Goal: Task Accomplishment & Management: Complete application form

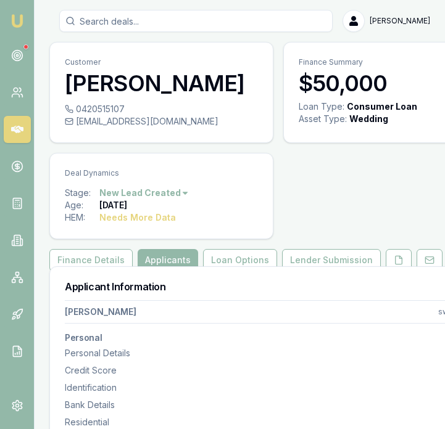
click at [20, 19] on img at bounding box center [17, 21] width 15 height 15
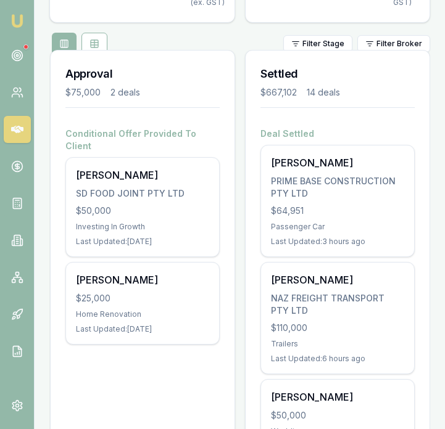
scroll to position [201, 0]
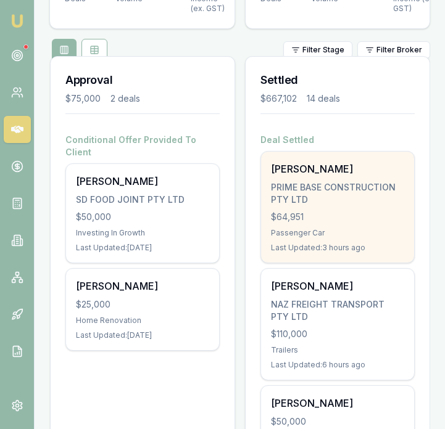
click at [315, 238] on div "Rajkaran singh PRIME BASE CONSTRUCTION PTY LTD $64,951 Passenger Car Last Updat…" at bounding box center [337, 207] width 153 height 111
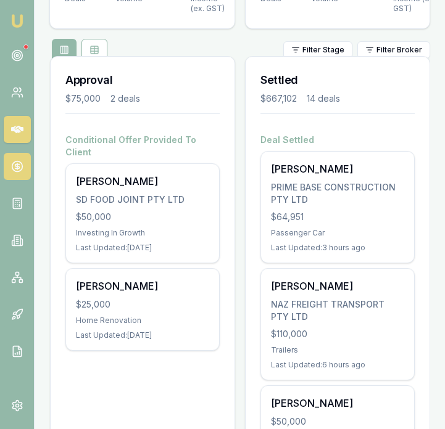
click at [17, 162] on circle at bounding box center [17, 167] width 10 height 10
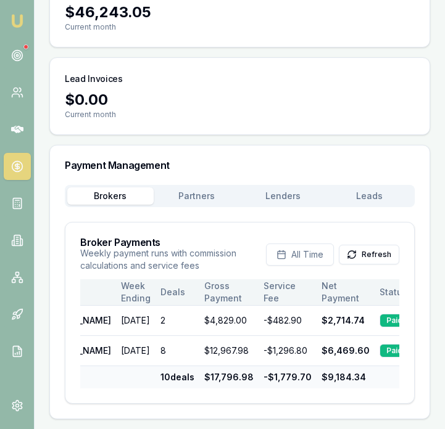
scroll to position [0, 59]
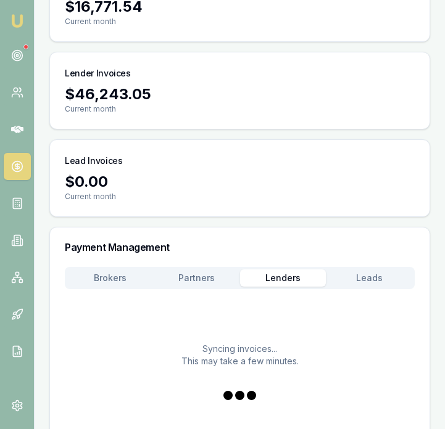
drag, startPoint x: 286, startPoint y: 277, endPoint x: 292, endPoint y: 277, distance: 6.8
click at [286, 277] on button "Lenders" at bounding box center [283, 278] width 86 height 17
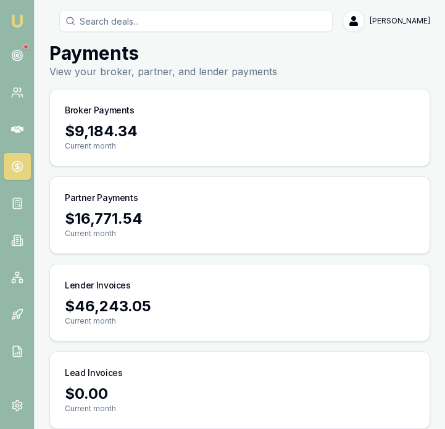
scroll to position [1, 0]
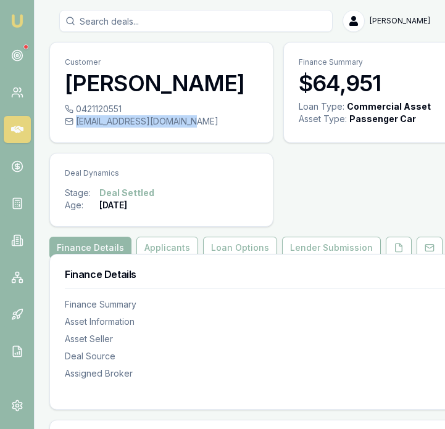
click at [181, 121] on div "[EMAIL_ADDRESS][DOMAIN_NAME]" at bounding box center [161, 121] width 193 height 12
copy div "[EMAIL_ADDRESS][DOMAIN_NAME]"
click at [329, 249] on button "Lender Submission" at bounding box center [331, 248] width 99 height 22
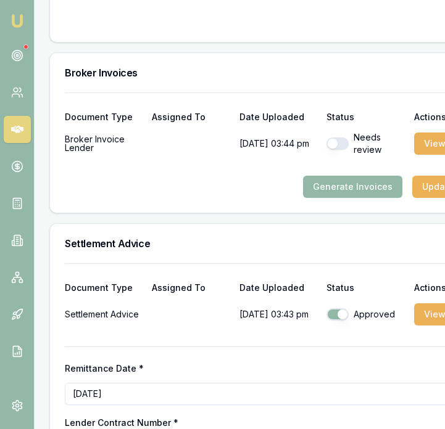
scroll to position [1578, 0]
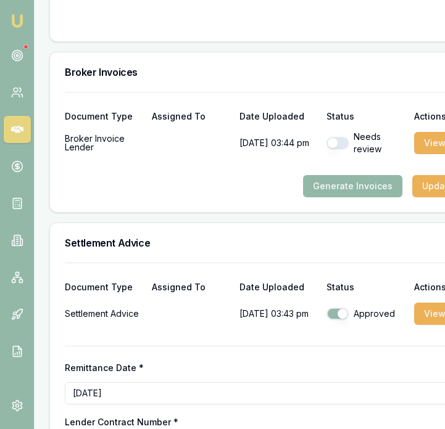
click at [330, 139] on button "button" at bounding box center [337, 143] width 22 height 12
checkbox input "true"
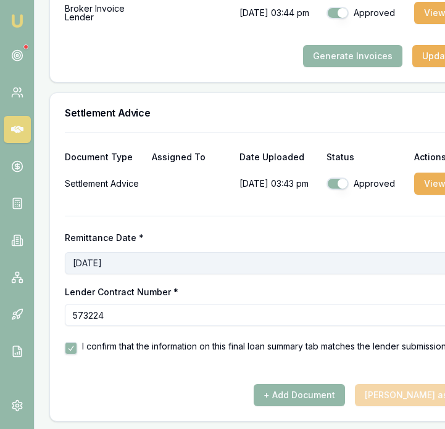
scroll to position [1708, 2]
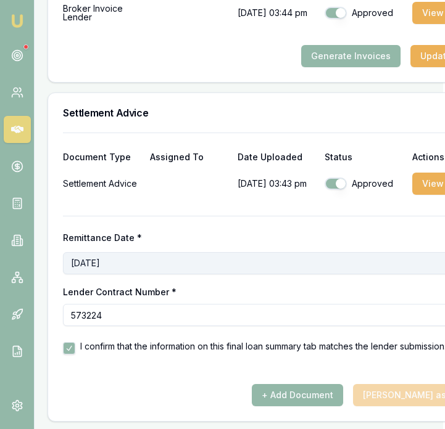
click at [343, 263] on button "August 21st, 2025" at bounding box center [276, 263] width 426 height 22
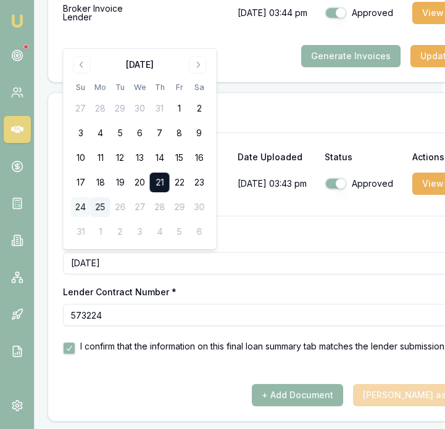
click at [82, 207] on button "24" at bounding box center [81, 207] width 20 height 20
click at [102, 204] on button "25" at bounding box center [101, 207] width 20 height 20
click at [310, 242] on label "Remittance Date *" at bounding box center [276, 238] width 426 height 9
click at [310, 252] on button "August 25th, 2025" at bounding box center [276, 263] width 426 height 22
click at [319, 227] on div "Remittance Date * August 25th, 2025 Lender Contract Number * 573224 I confirm t…" at bounding box center [276, 285] width 426 height 139
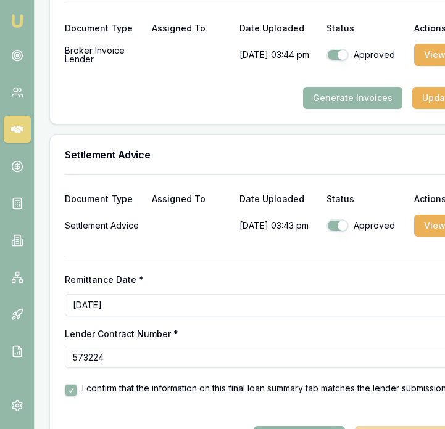
scroll to position [1711, 0]
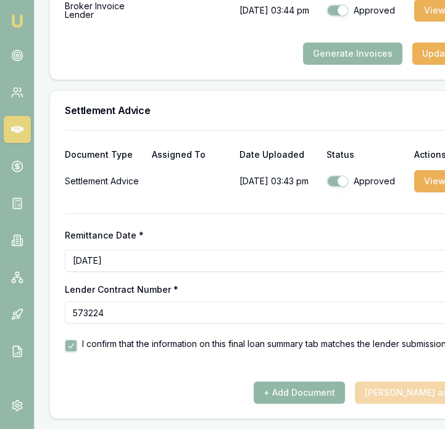
click at [332, 387] on button "+ Add Document" at bounding box center [298, 393] width 91 height 22
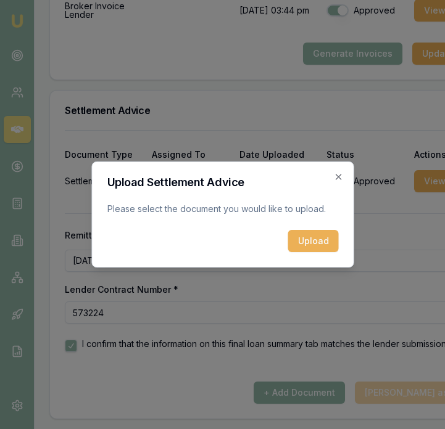
click at [314, 235] on button "Upload" at bounding box center [312, 241] width 51 height 22
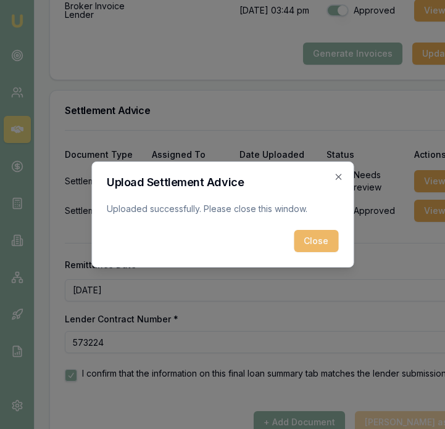
click at [325, 247] on button "Close" at bounding box center [316, 241] width 44 height 22
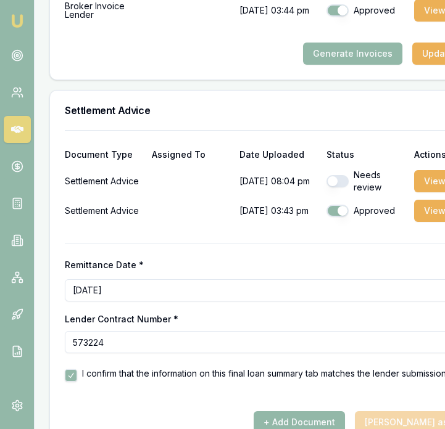
click at [335, 180] on button "button" at bounding box center [337, 181] width 22 height 12
checkbox input "true"
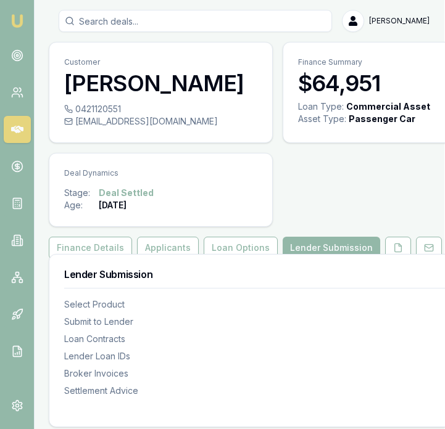
scroll to position [0, 0]
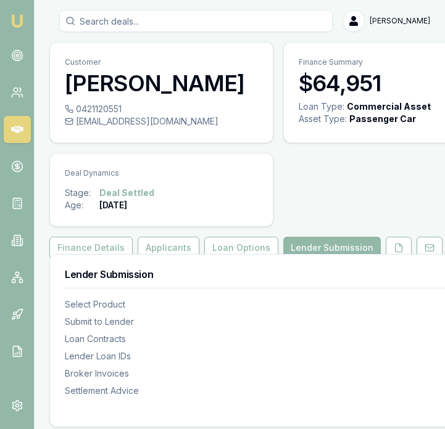
click at [22, 21] on img at bounding box center [17, 21] width 15 height 15
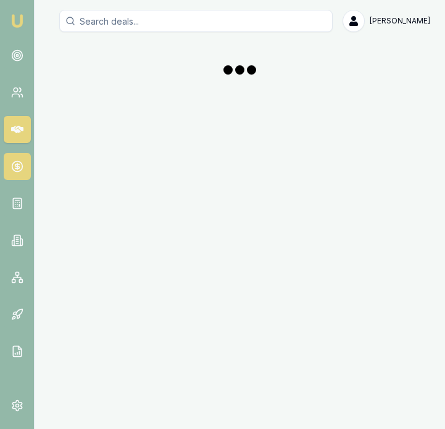
click at [25, 173] on link at bounding box center [17, 166] width 27 height 27
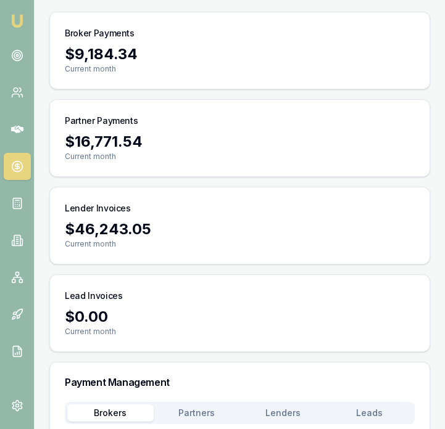
scroll to position [316, 0]
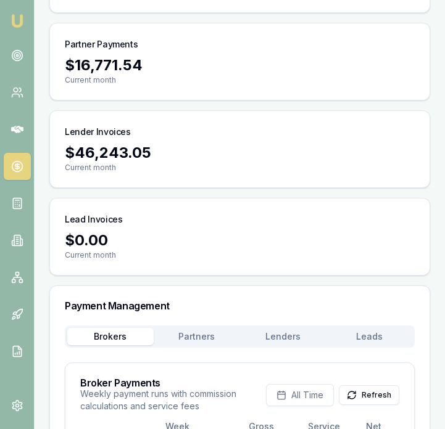
click at [211, 178] on main "Payments View your broker, partner, and lender payments Broker Payments $9,184.…" at bounding box center [240, 224] width 410 height 672
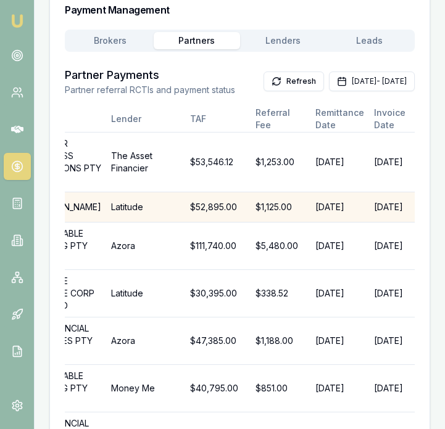
scroll to position [0, 249]
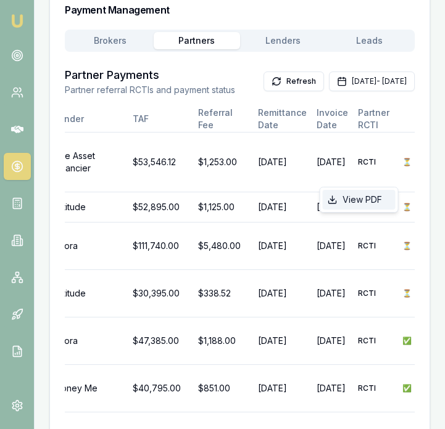
click at [356, 202] on div "View PDF" at bounding box center [359, 200] width 73 height 20
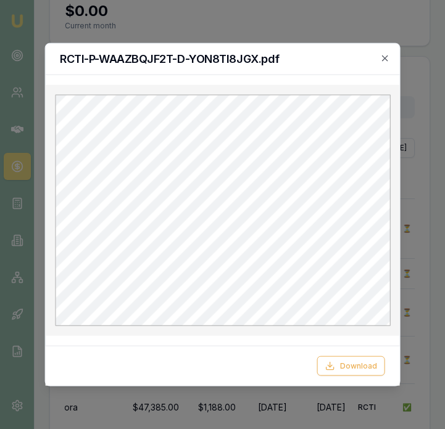
scroll to position [0, 0]
click at [383, 59] on icon "button" at bounding box center [385, 59] width 10 height 10
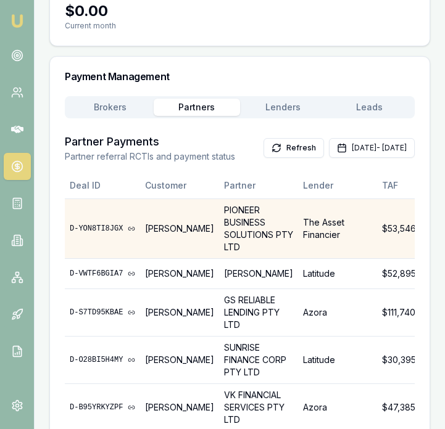
click at [132, 233] on icon at bounding box center [131, 228] width 7 height 7
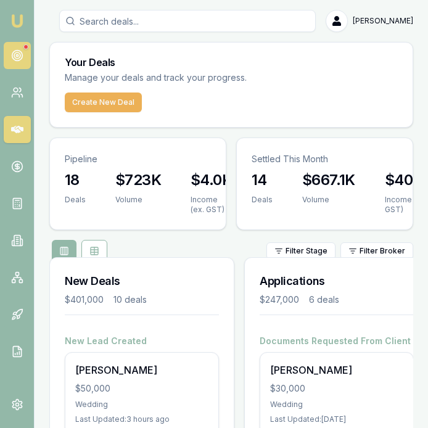
click at [26, 56] on link at bounding box center [17, 55] width 27 height 27
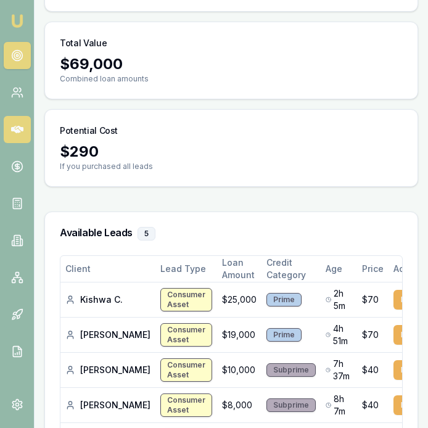
scroll to position [178, 0]
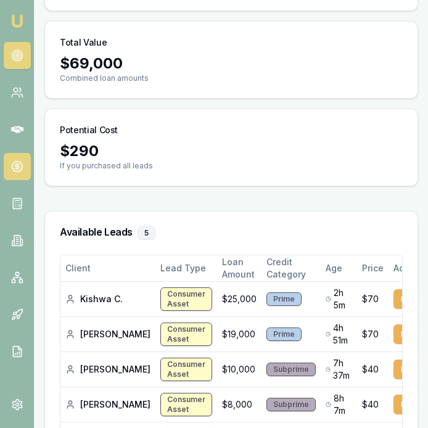
click at [17, 167] on icon at bounding box center [17, 166] width 0 height 6
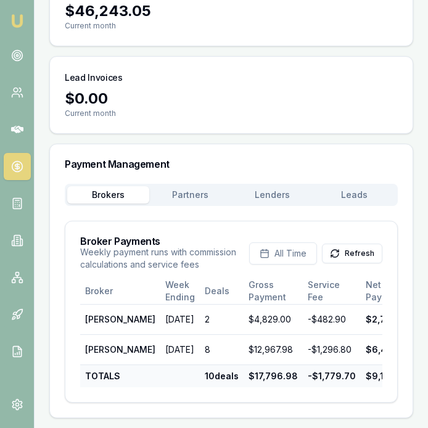
scroll to position [271, 0]
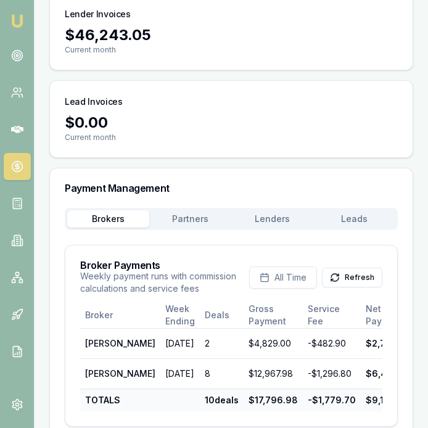
click at [297, 171] on div "Payment Management Brokers Partners Lenders Leads Broker Payments Weekly paymen…" at bounding box center [231, 305] width 364 height 274
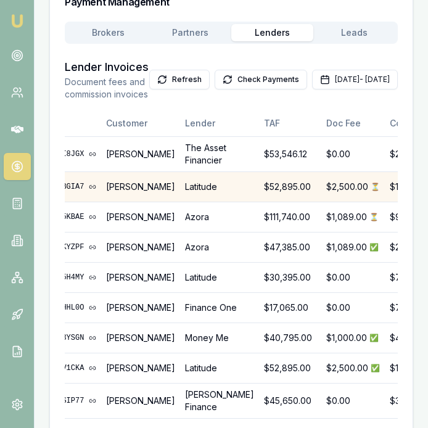
scroll to position [0, 36]
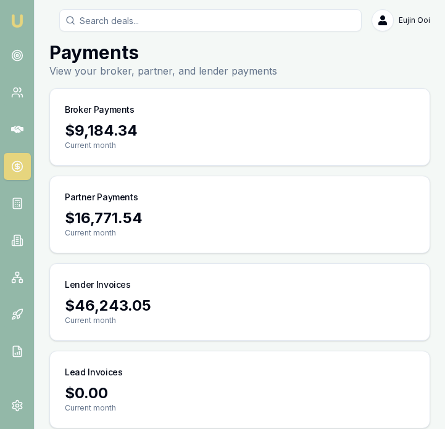
click at [17, 18] on img at bounding box center [17, 21] width 15 height 15
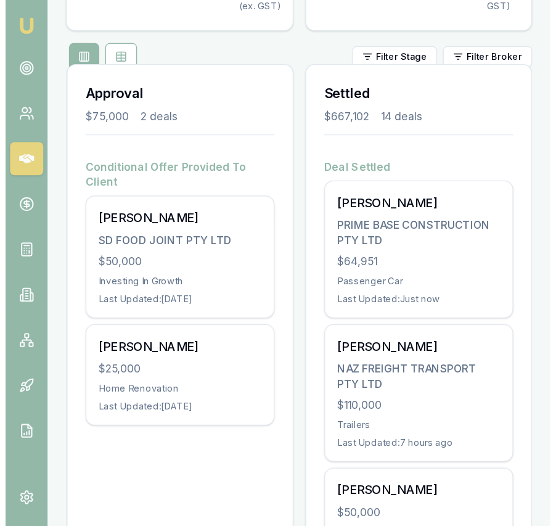
scroll to position [208, 0]
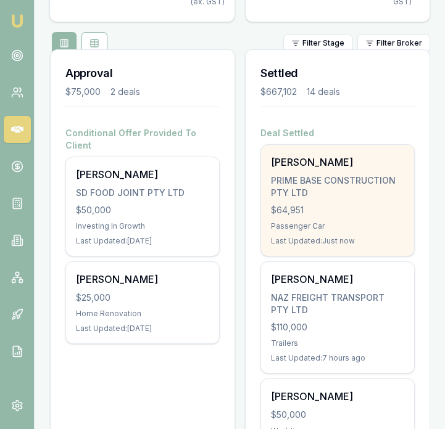
click at [292, 239] on div "Last Updated: Just now" at bounding box center [337, 241] width 133 height 10
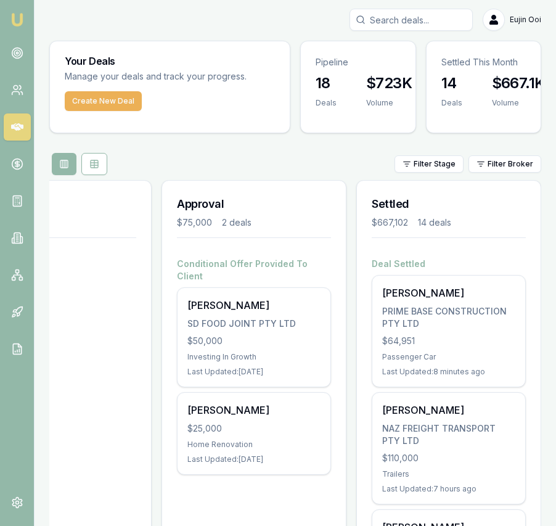
scroll to position [0, 0]
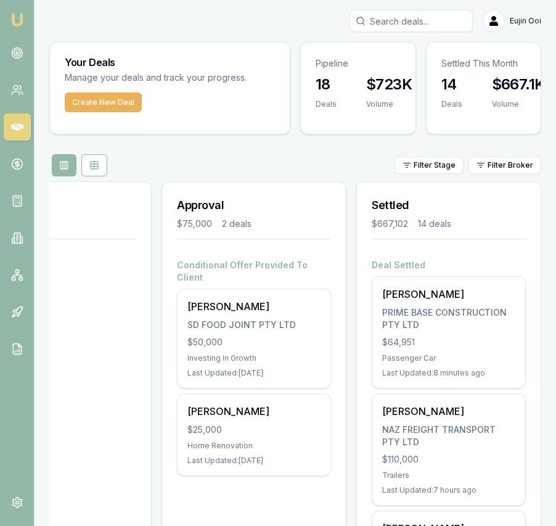
click at [182, 222] on div "$75,000" at bounding box center [194, 224] width 35 height 12
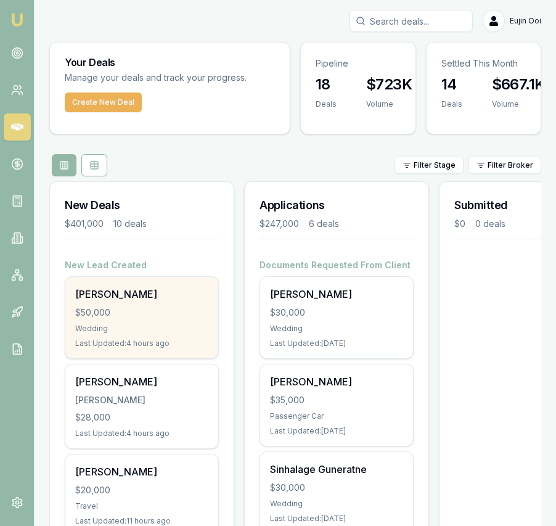
click at [148, 323] on div "Usman Siddiq $50,000 Wedding Last Updated: 4 hours ago" at bounding box center [141, 317] width 153 height 81
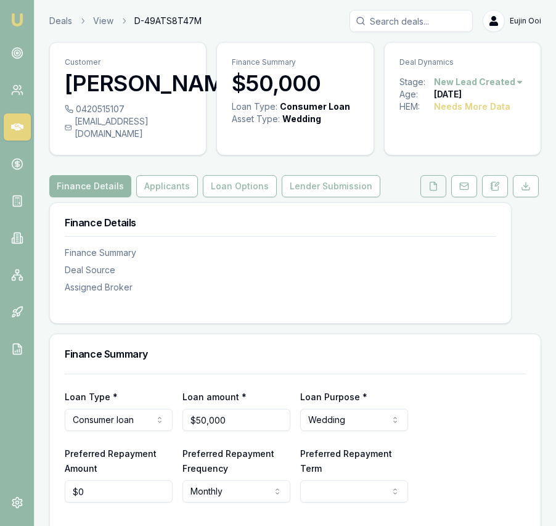
click at [429, 191] on icon at bounding box center [434, 186] width 10 height 10
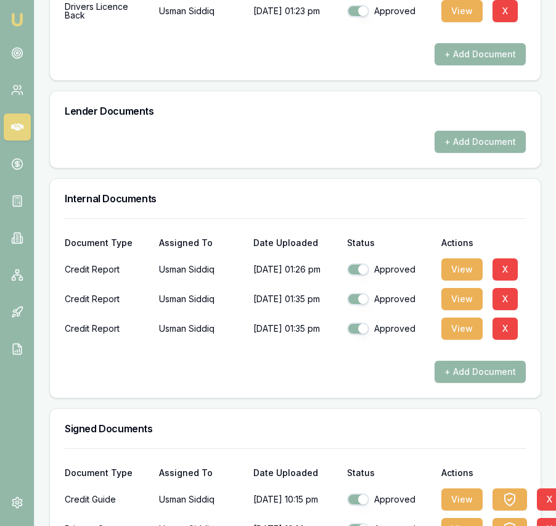
scroll to position [609, 0]
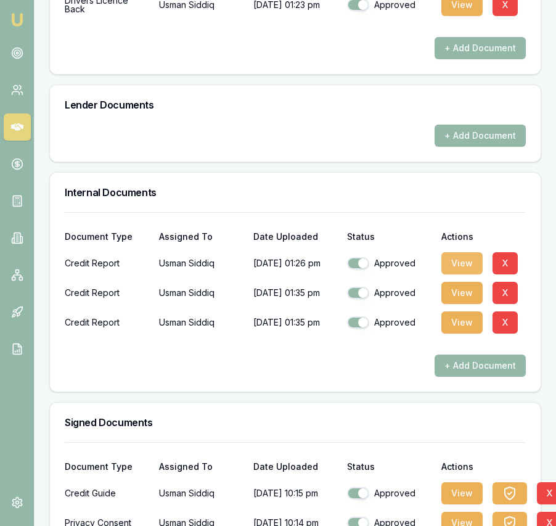
click at [454, 273] on button "View" at bounding box center [462, 263] width 41 height 22
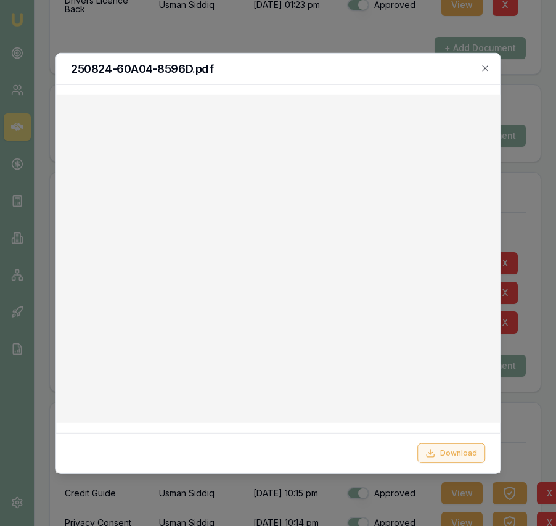
click at [445, 448] on button "Download" at bounding box center [452, 453] width 68 height 20
click at [487, 65] on icon "button" at bounding box center [485, 68] width 10 height 10
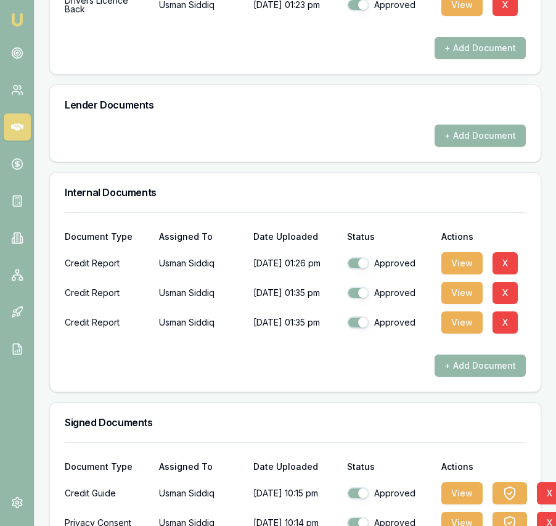
scroll to position [0, 0]
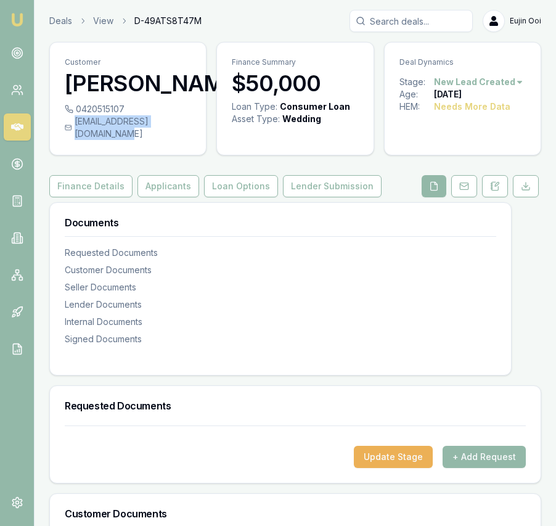
click at [190, 146] on div "0420515107 usmansiddiq_79@hotmail.com" at bounding box center [128, 129] width 156 height 52
copy div "usmansiddiq_79@hotmail.com"
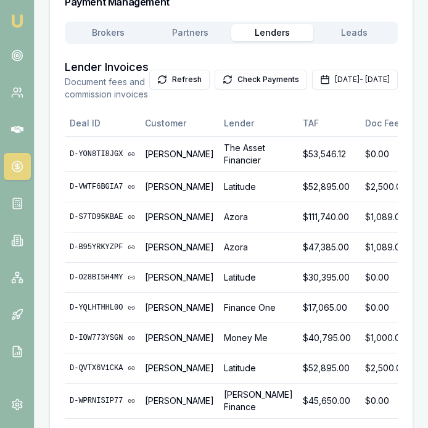
scroll to position [0, 36]
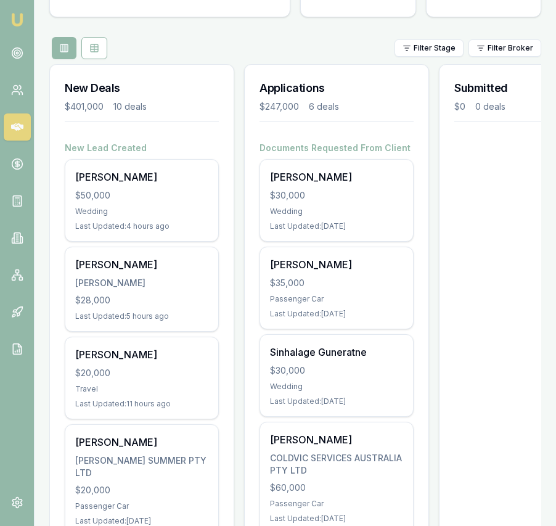
scroll to position [126, 0]
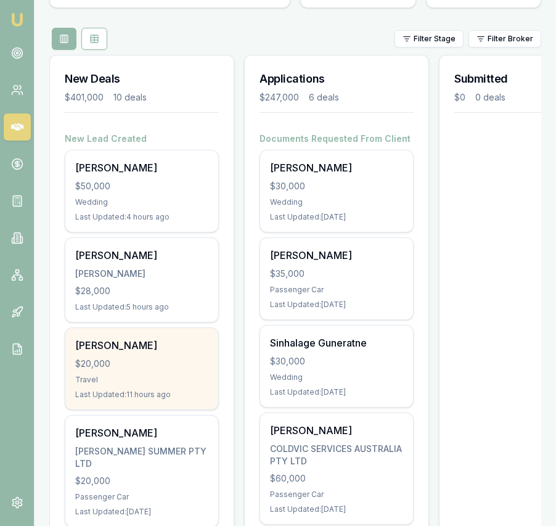
click at [163, 397] on div "Last Updated: 11 hours ago" at bounding box center [141, 395] width 133 height 10
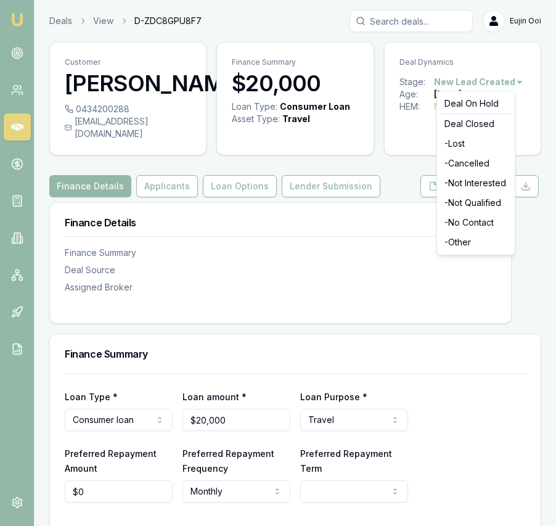
click at [488, 78] on html "Emu Broker Deals View D-ZDC8GPU8F7 [PERSON_NAME] Toggle Menu Customer [PERSON_N…" at bounding box center [278, 263] width 556 height 526
click at [484, 147] on div "- Lost" at bounding box center [476, 144] width 73 height 20
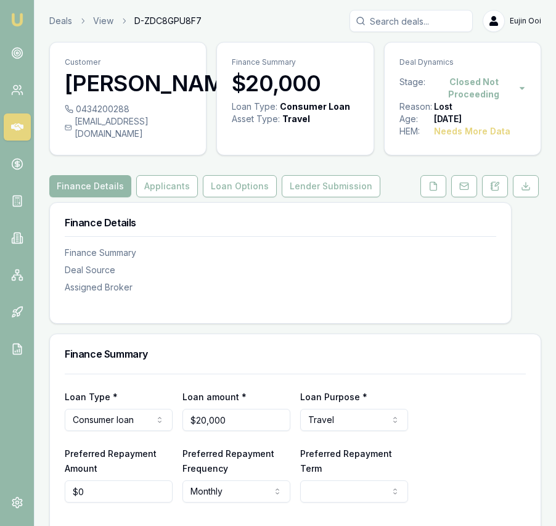
click at [16, 22] on img at bounding box center [17, 19] width 15 height 15
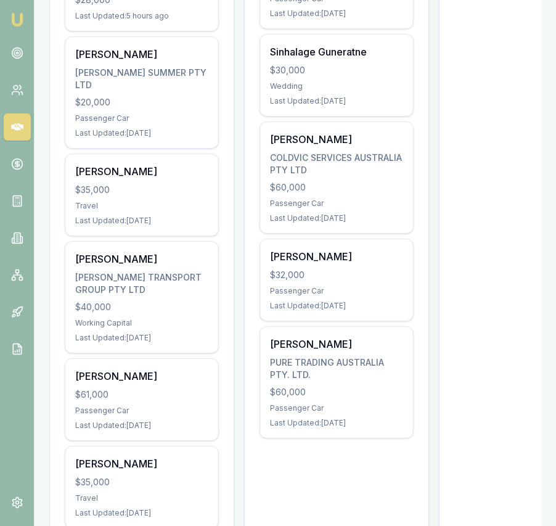
scroll to position [0, 3]
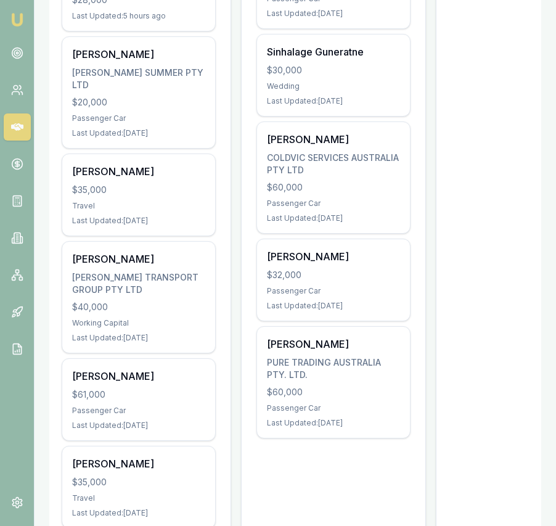
click at [152, 216] on div "Last Updated: 4 days ago" at bounding box center [138, 221] width 133 height 10
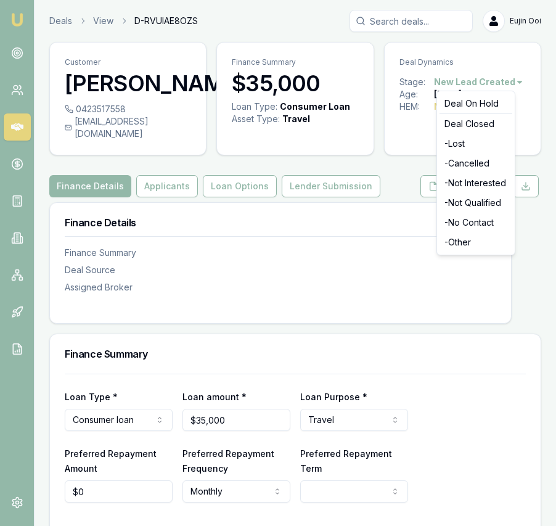
click at [466, 81] on html "Emu Broker Deals View D-RVUIAE8OZS Eujin Ooi Toggle Menu Customer Priya Naidu 0…" at bounding box center [278, 263] width 556 height 526
click at [458, 146] on div "- Lost" at bounding box center [476, 144] width 73 height 20
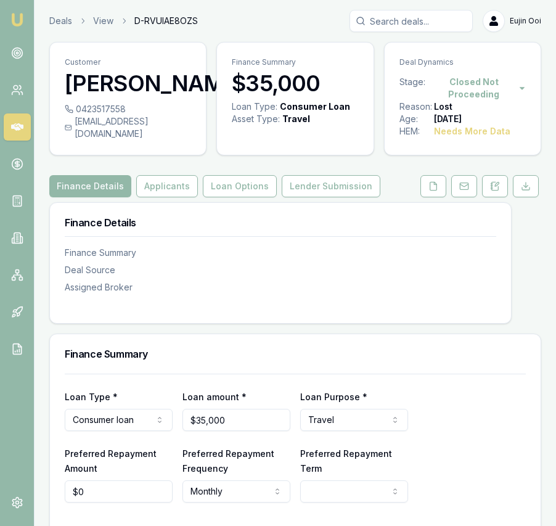
click at [20, 21] on img at bounding box center [17, 19] width 15 height 15
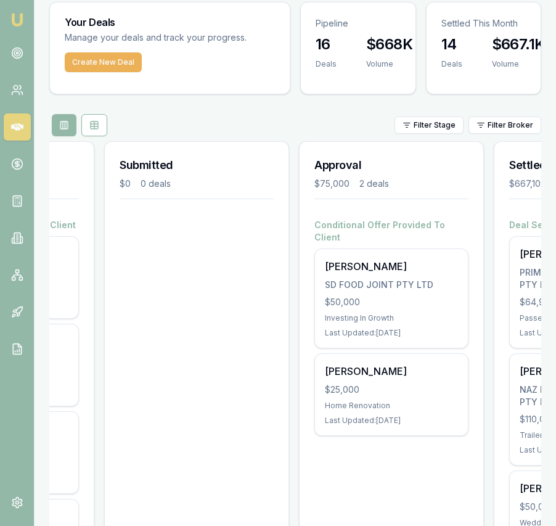
scroll to position [0, 472]
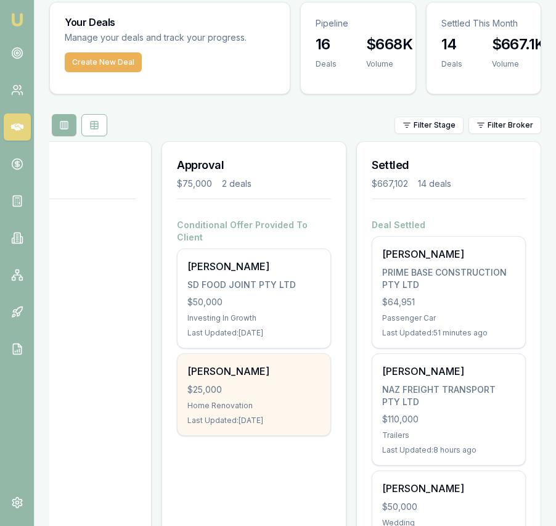
click at [258, 384] on div "$25,000" at bounding box center [253, 390] width 133 height 12
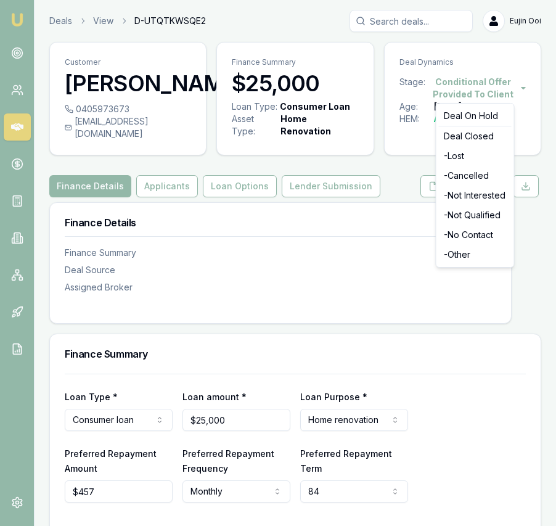
click at [471, 84] on html "Emu Broker Deals View D-UTQTKWSQE2 Eujin Ooi Toggle Menu Customer Praveen Sreek…" at bounding box center [278, 263] width 556 height 526
click at [472, 177] on div "- Cancelled" at bounding box center [475, 176] width 73 height 20
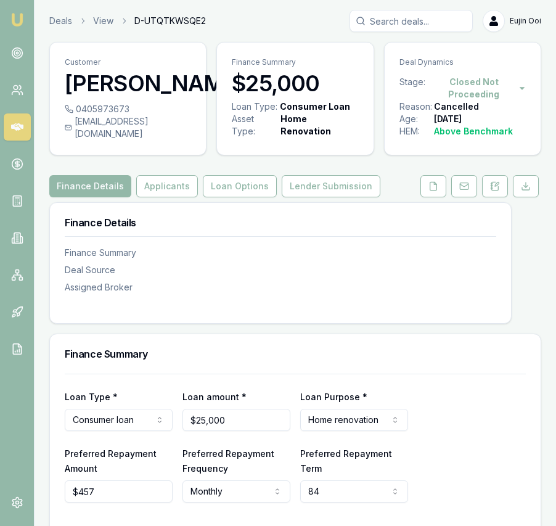
click at [14, 10] on link "Emu Broker" at bounding box center [17, 20] width 20 height 20
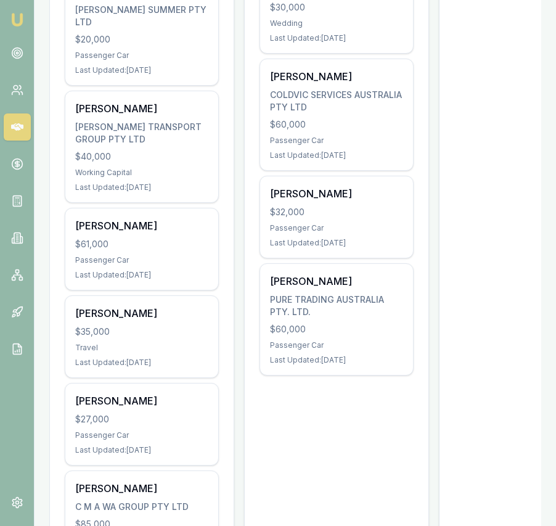
scroll to position [487, 0]
